Goal: Obtain resource: Obtain resource

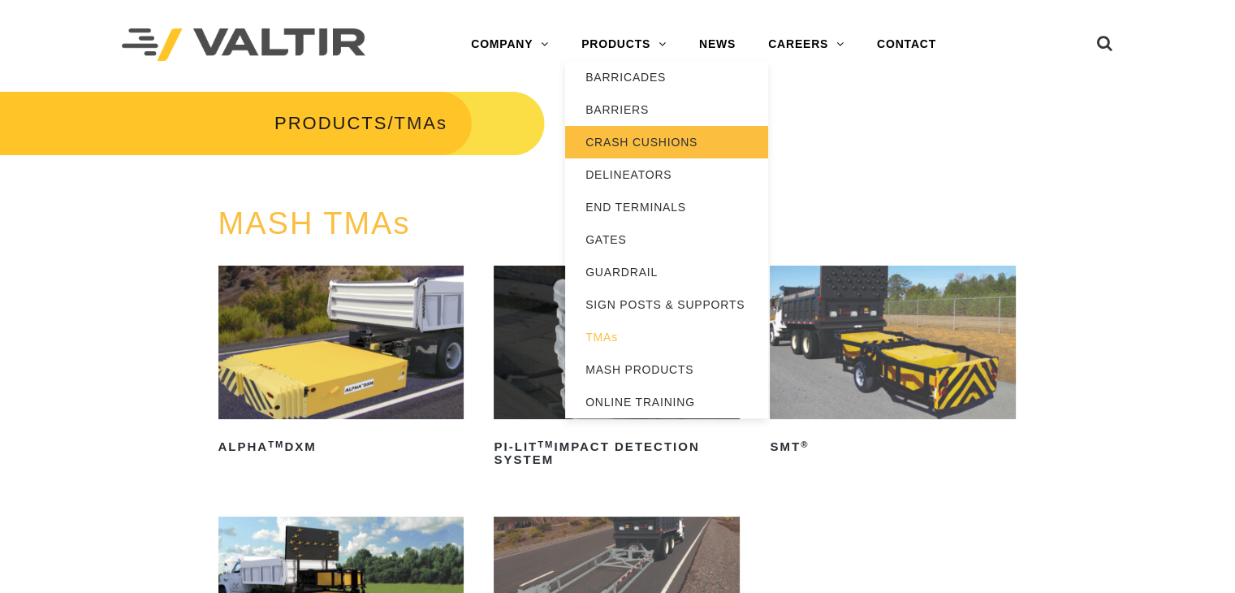
click at [627, 153] on link "CRASH CUSHIONS" at bounding box center [666, 142] width 203 height 32
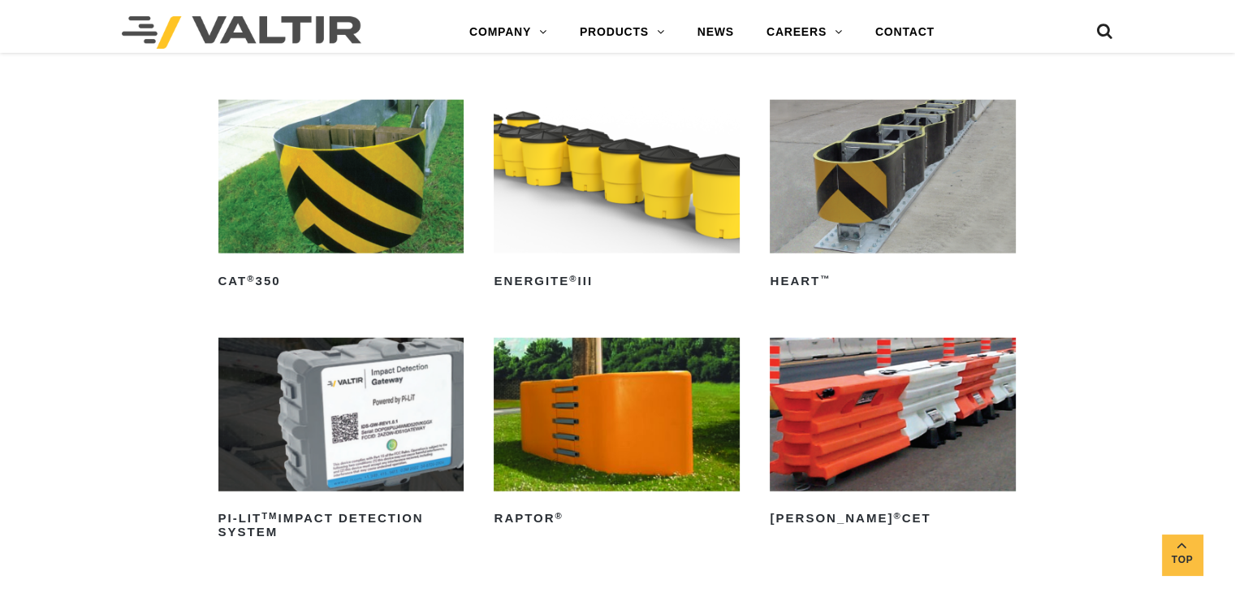
scroll to position [4035, 0]
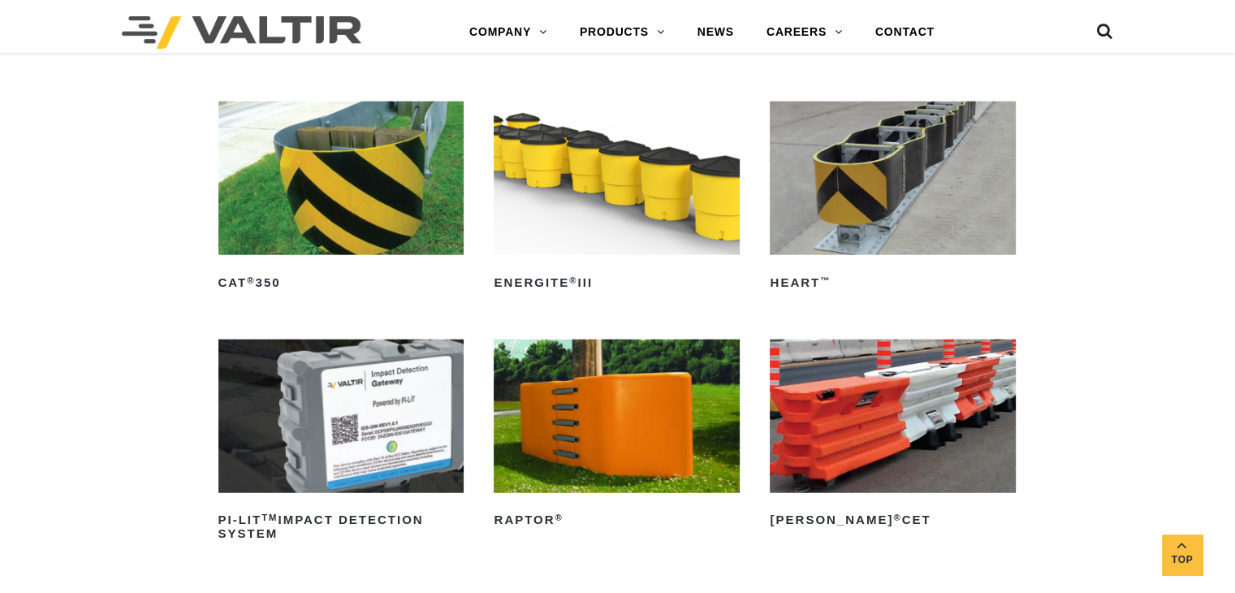
click at [789, 260] on link "HEART ™" at bounding box center [893, 199] width 246 height 194
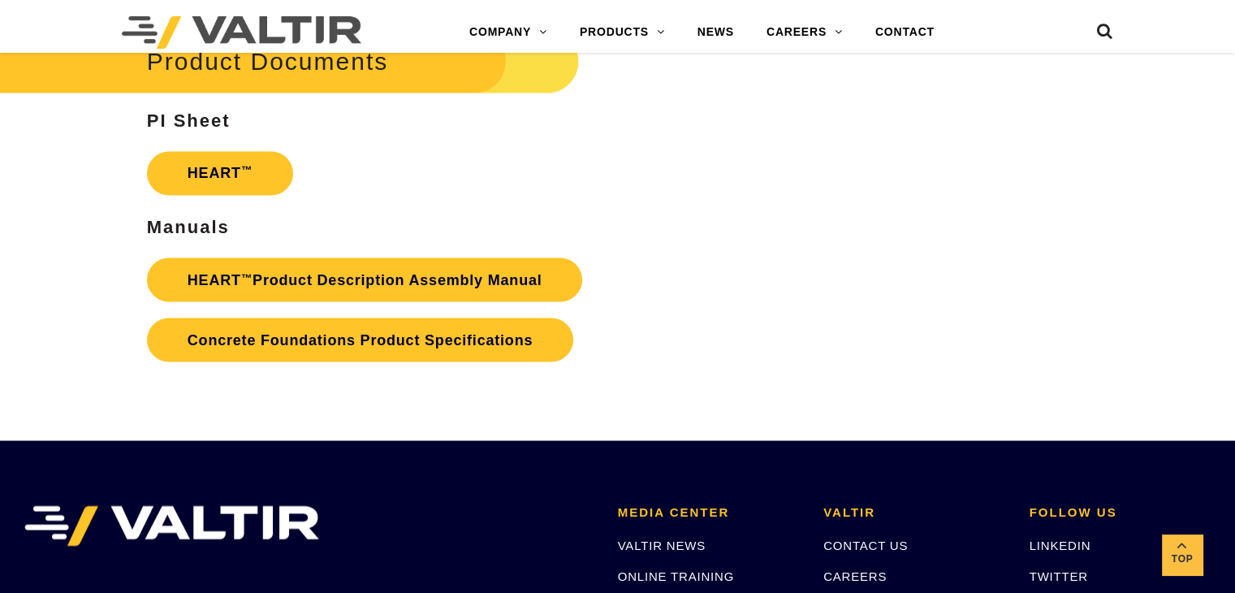
scroll to position [2855, 0]
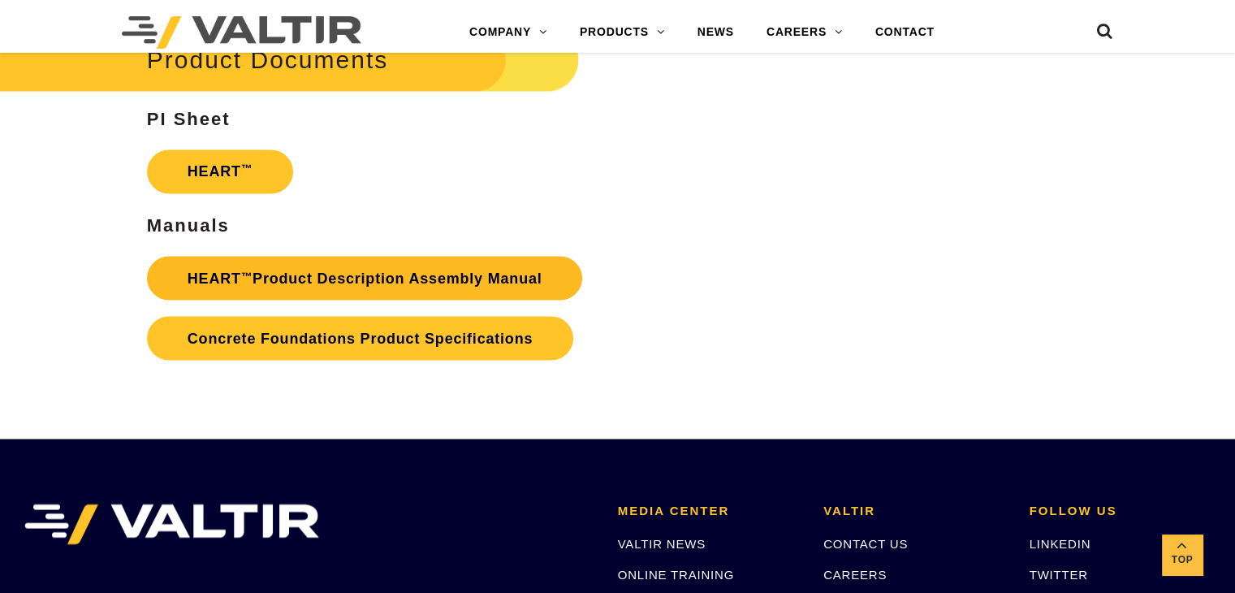
click at [322, 271] on link "HEART ™ Product Description Assembly Manual" at bounding box center [365, 278] width 436 height 44
